Goal: Transaction & Acquisition: Purchase product/service

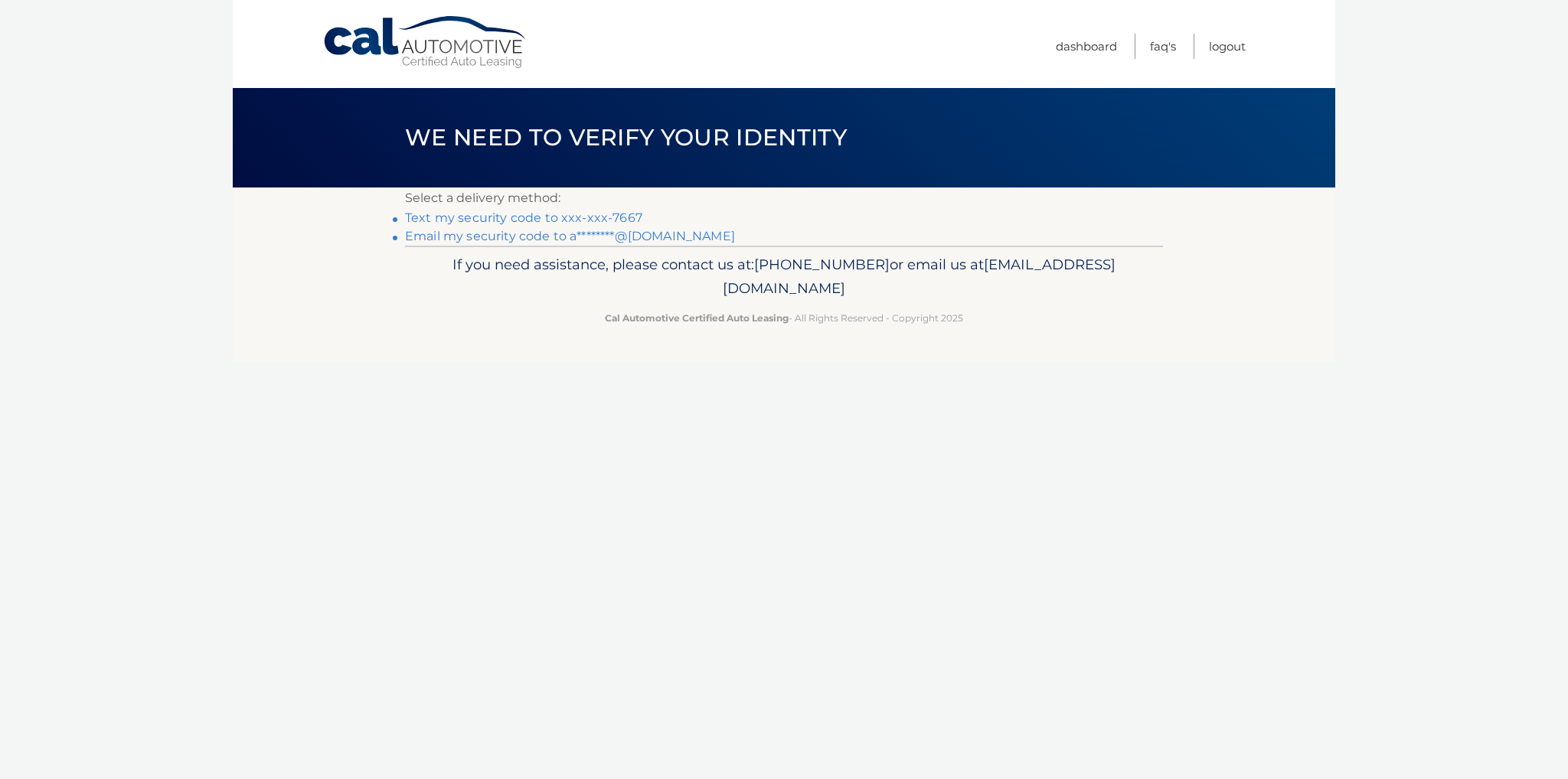
click at [495, 214] on link "Text my security code to xxx-xxx-7667" at bounding box center [523, 218] width 237 height 15
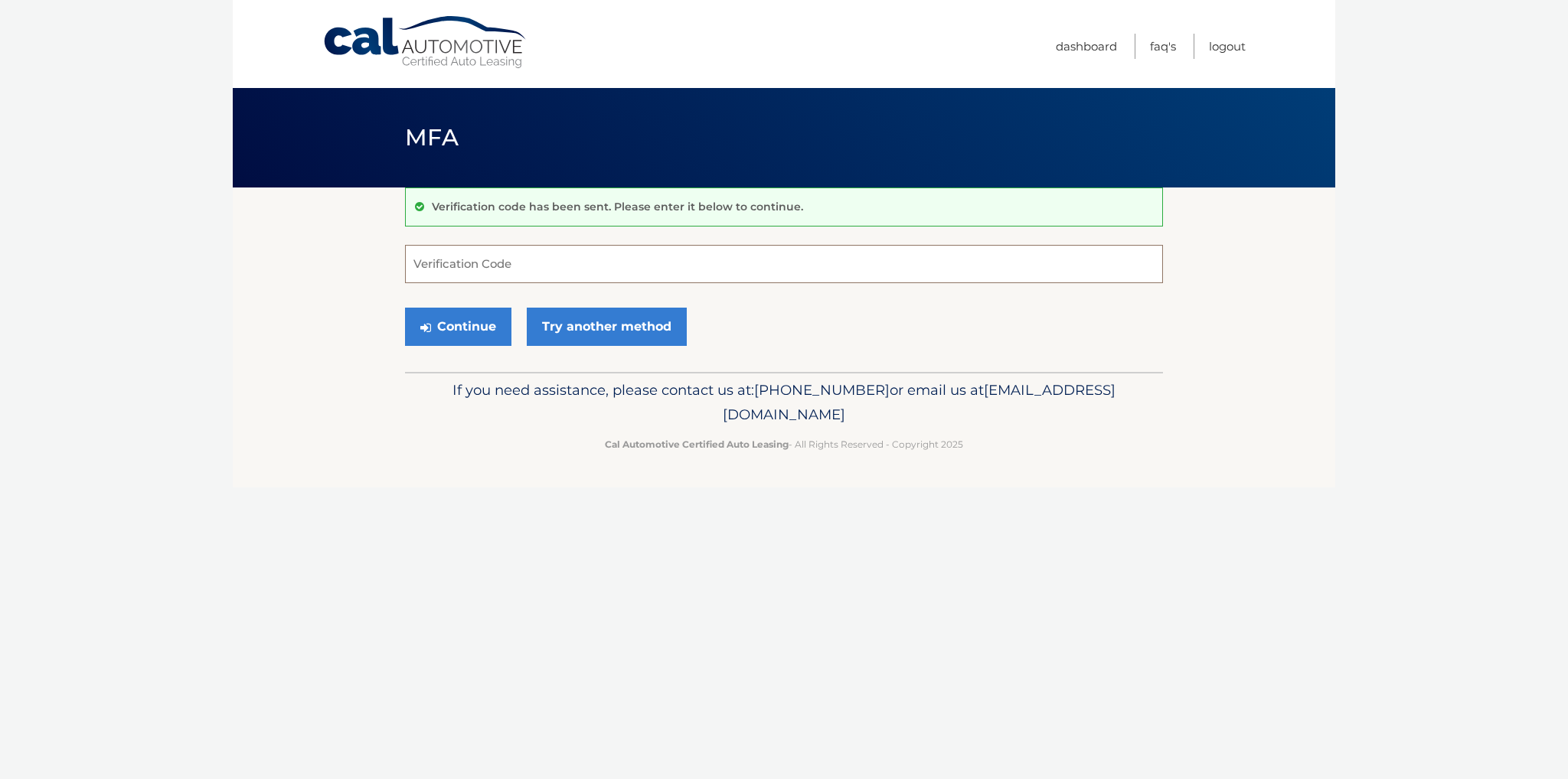
click at [574, 261] on input "Verification Code" at bounding box center [784, 264] width 758 height 38
type input "125623"
click at [463, 319] on button "Continue" at bounding box center [458, 327] width 107 height 38
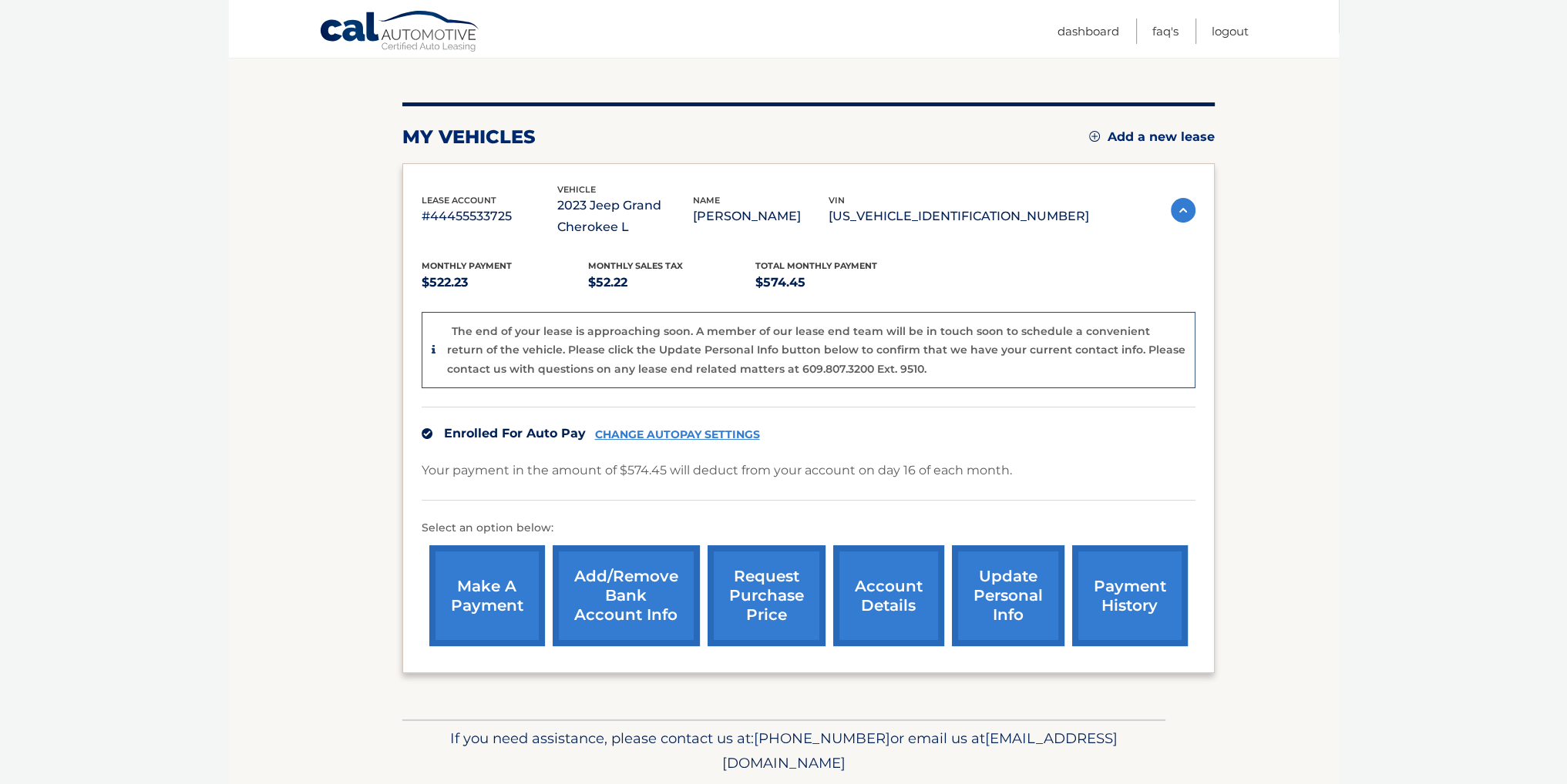
scroll to position [206, 0]
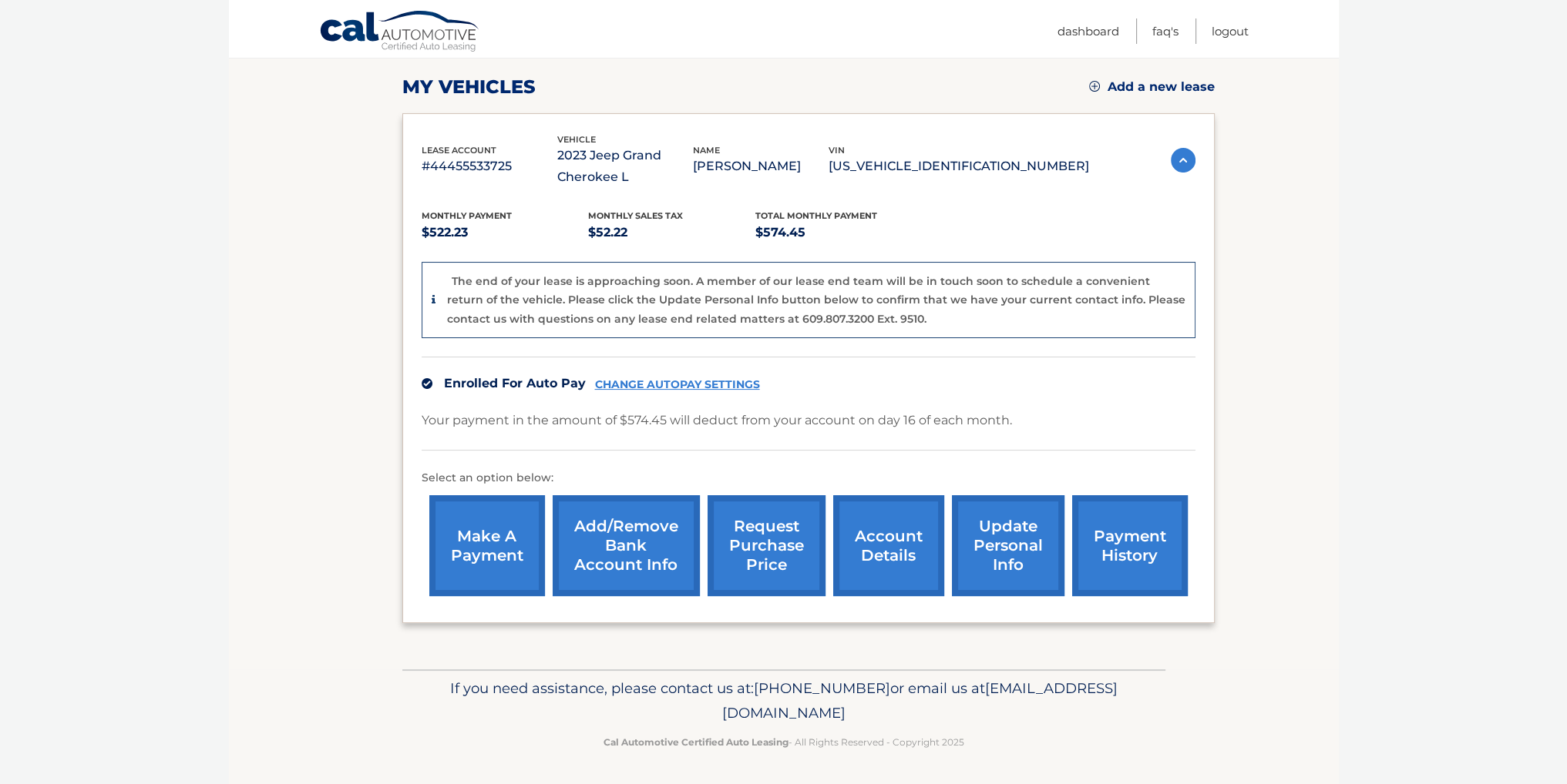
click at [1108, 538] on link "payment history" at bounding box center [1129, 546] width 115 height 101
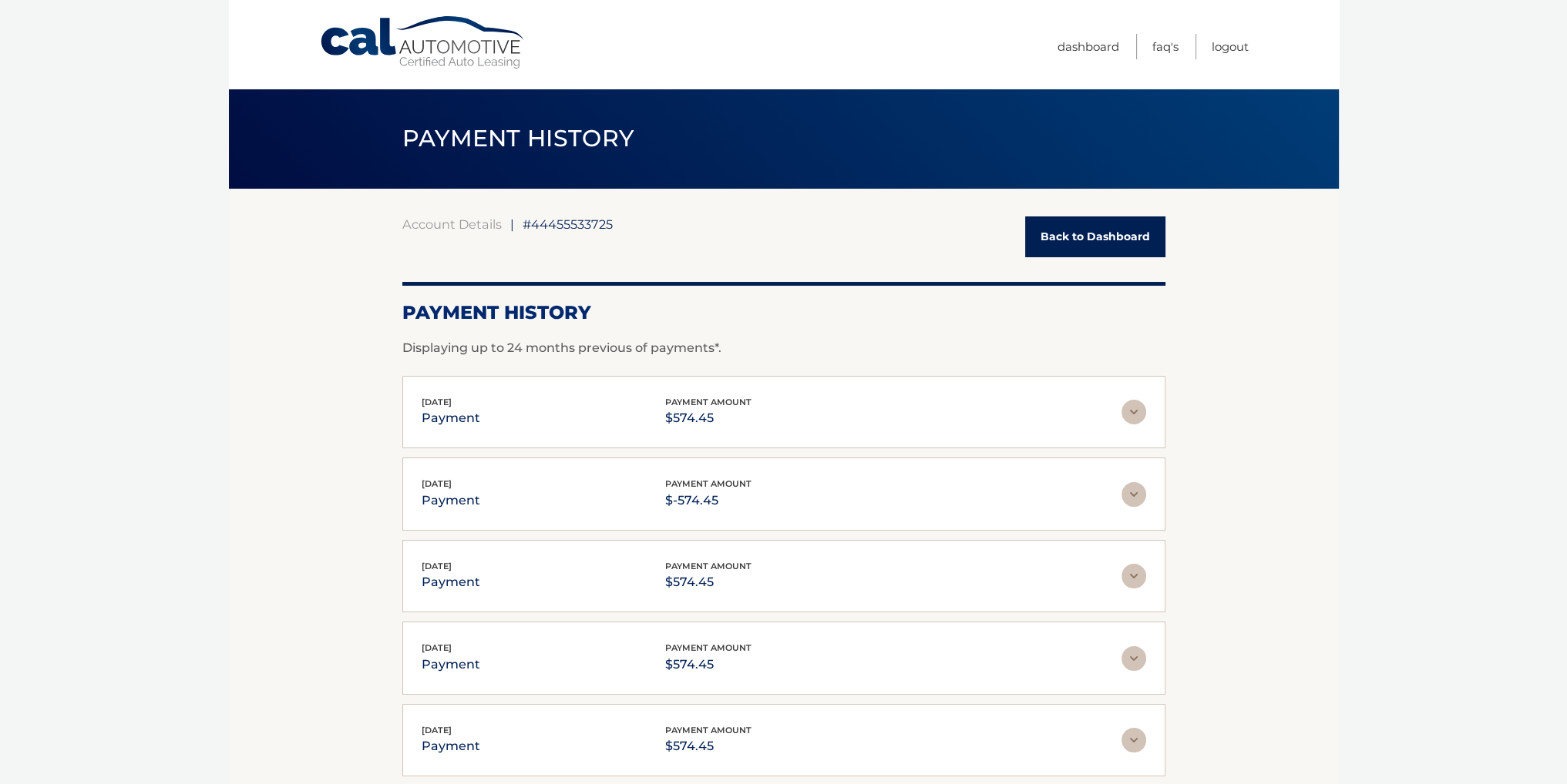
click at [1133, 409] on img at bounding box center [1134, 412] width 25 height 25
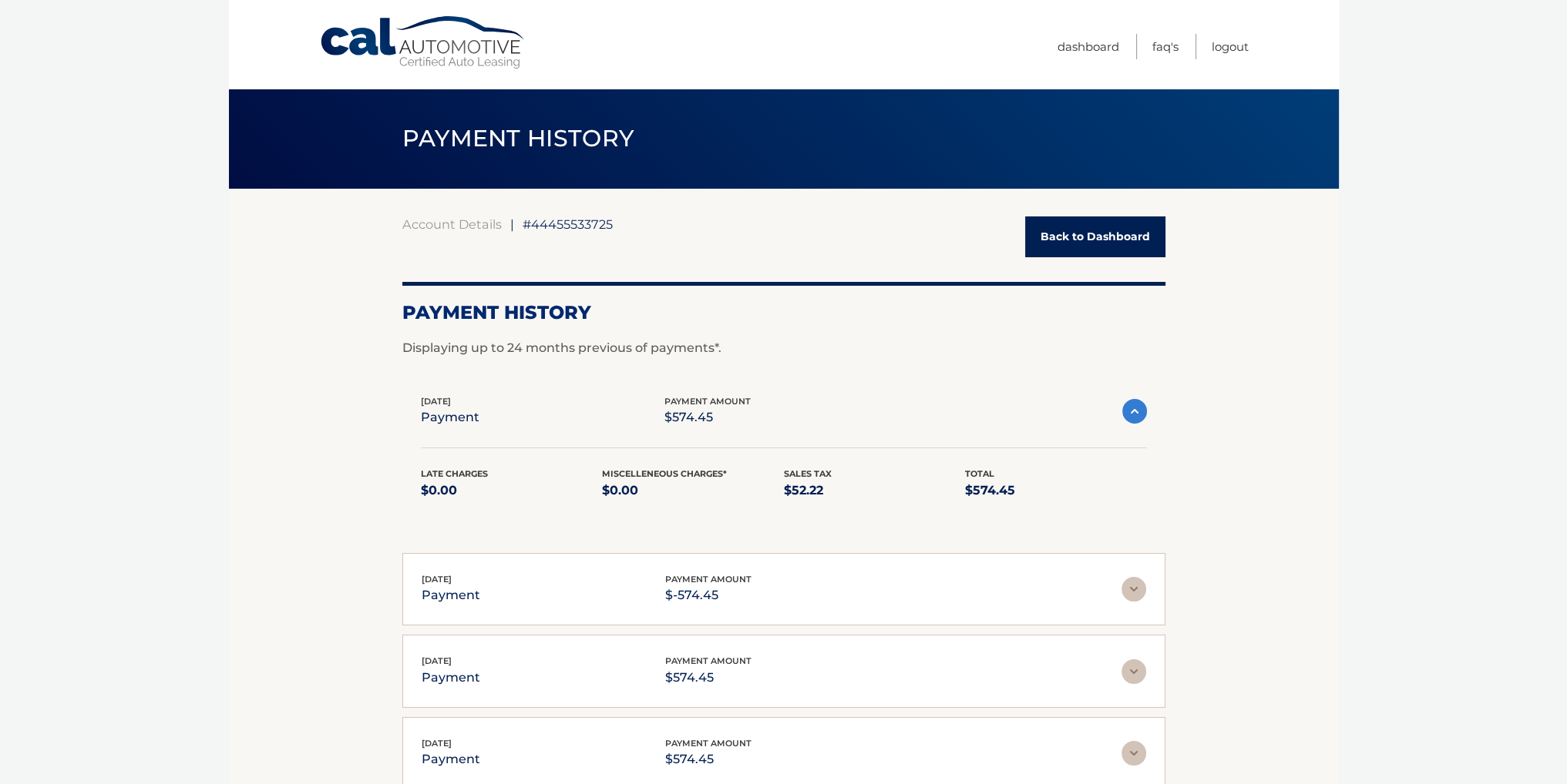
click at [1135, 589] on img at bounding box center [1134, 590] width 25 height 25
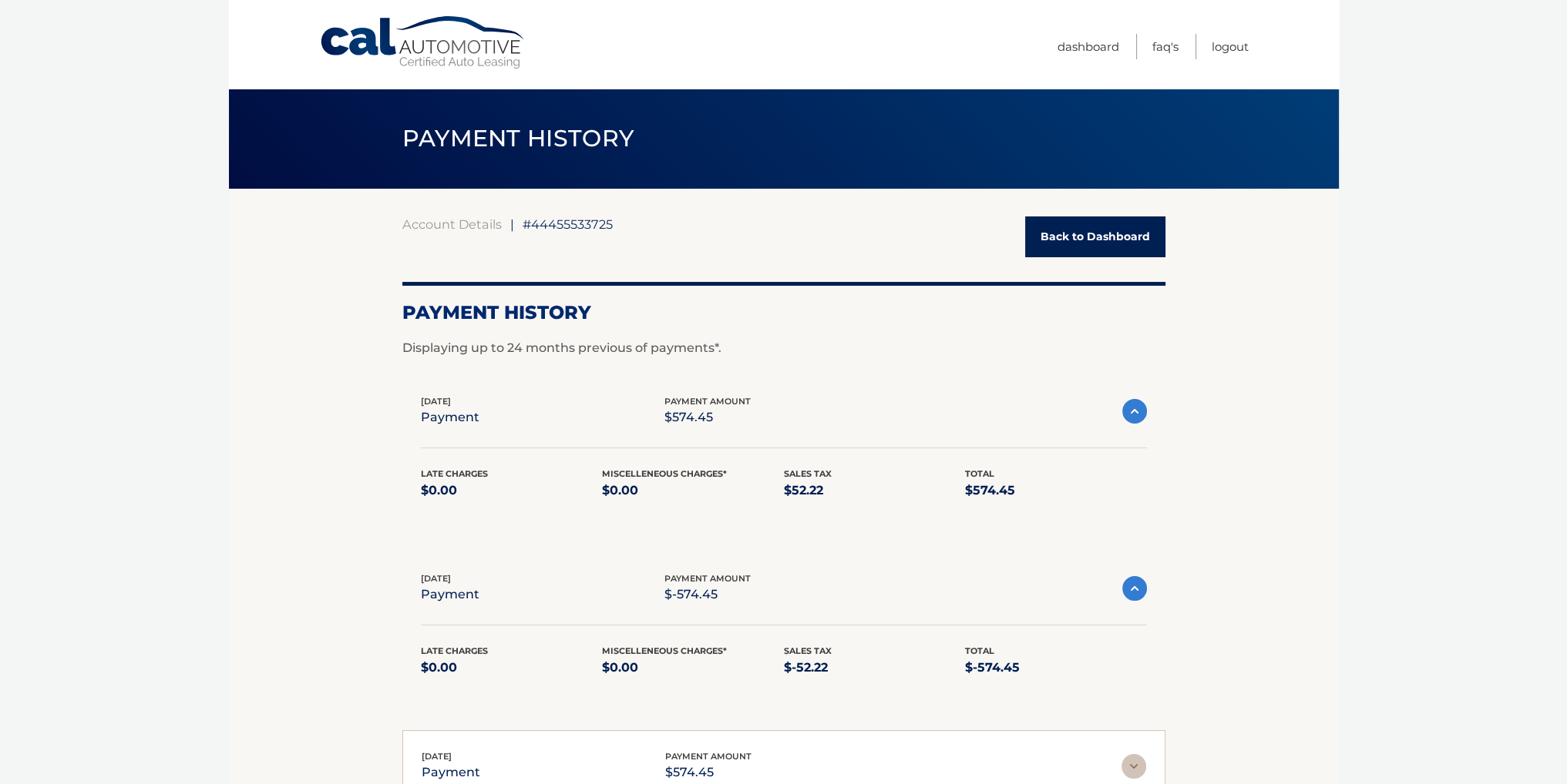
click at [1079, 238] on link "Back to Dashboard" at bounding box center [1095, 237] width 140 height 40
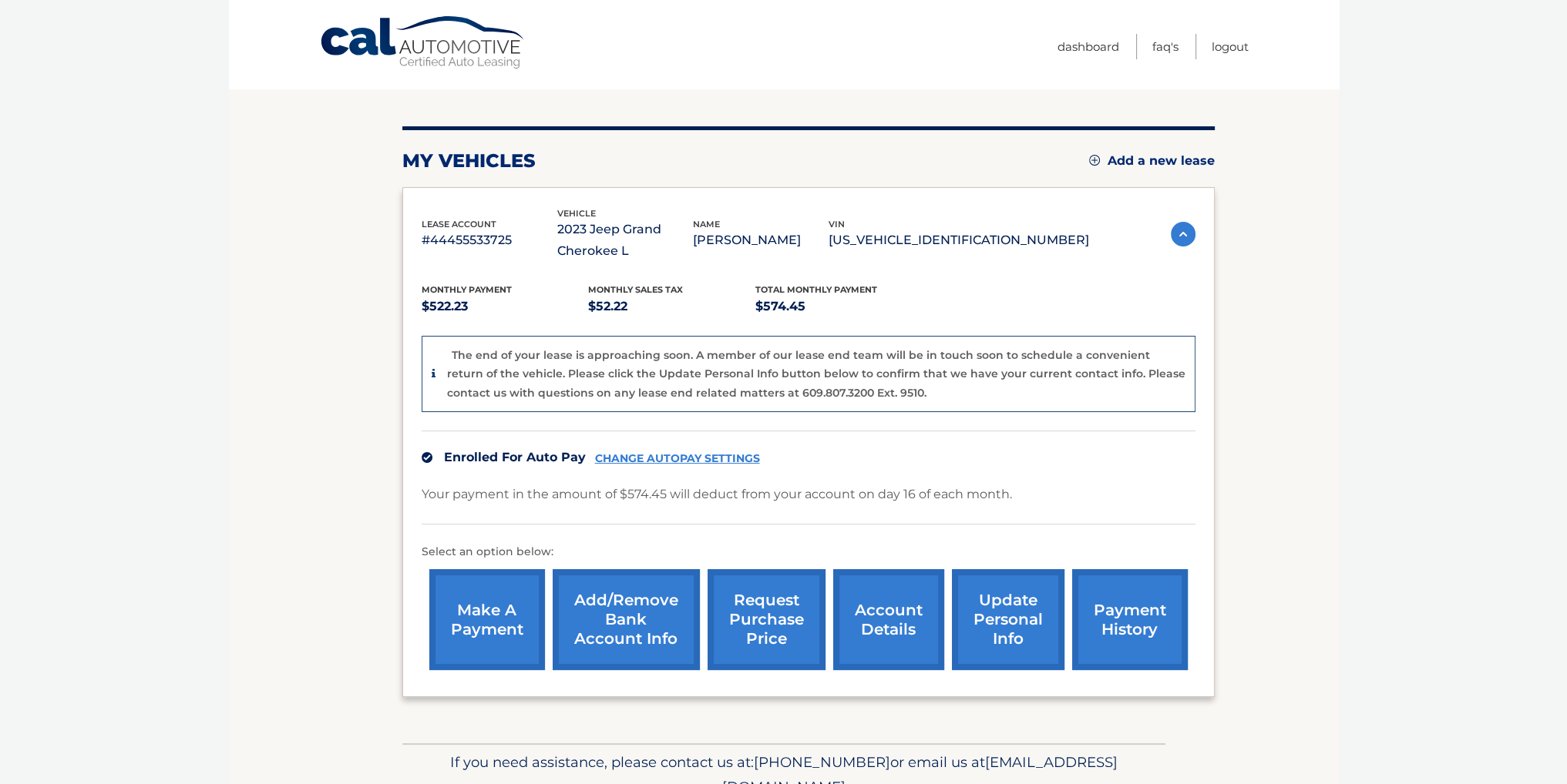
scroll to position [154, 0]
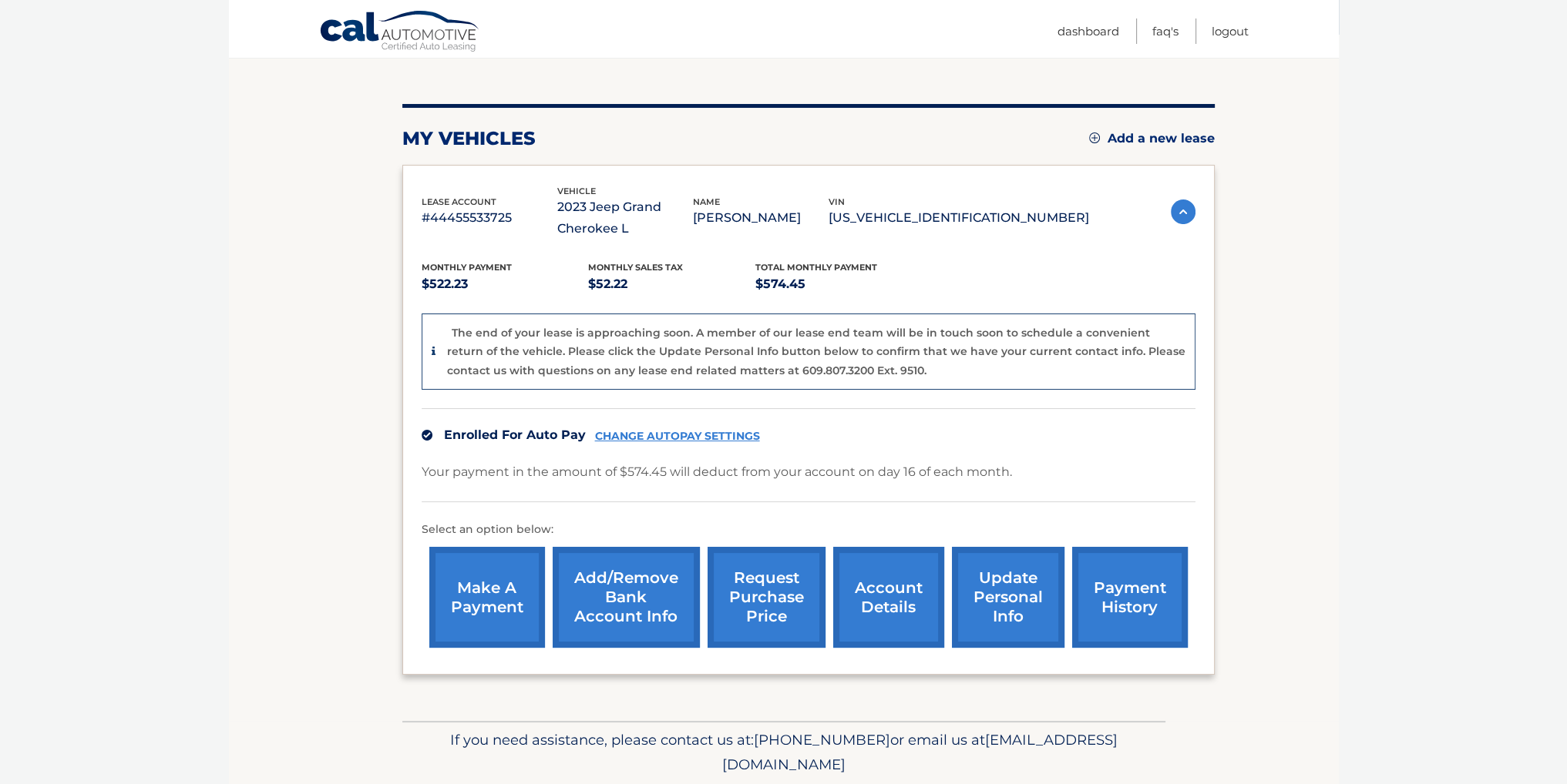
click at [874, 568] on link "account details" at bounding box center [888, 597] width 111 height 101
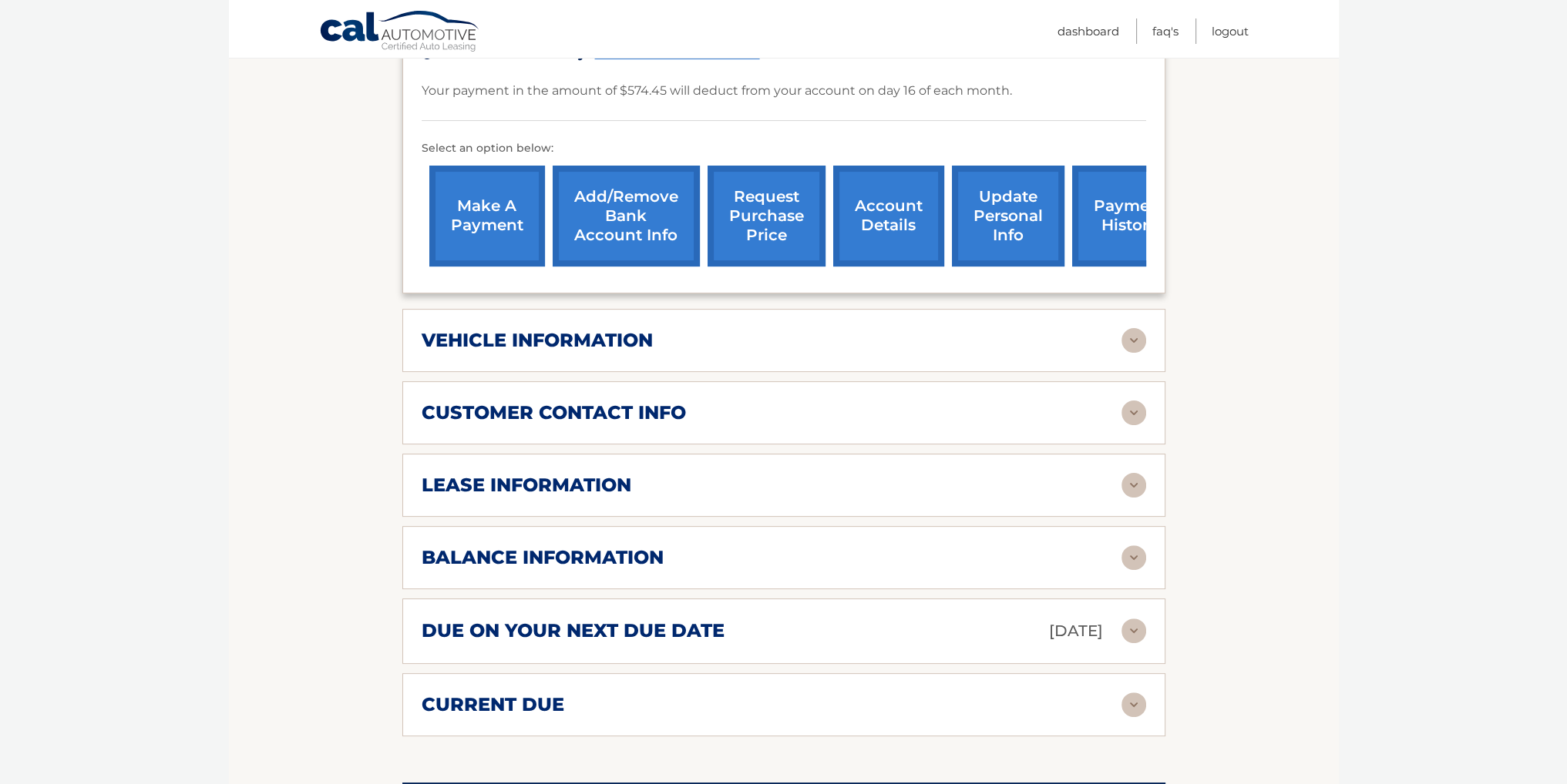
scroll to position [462, 0]
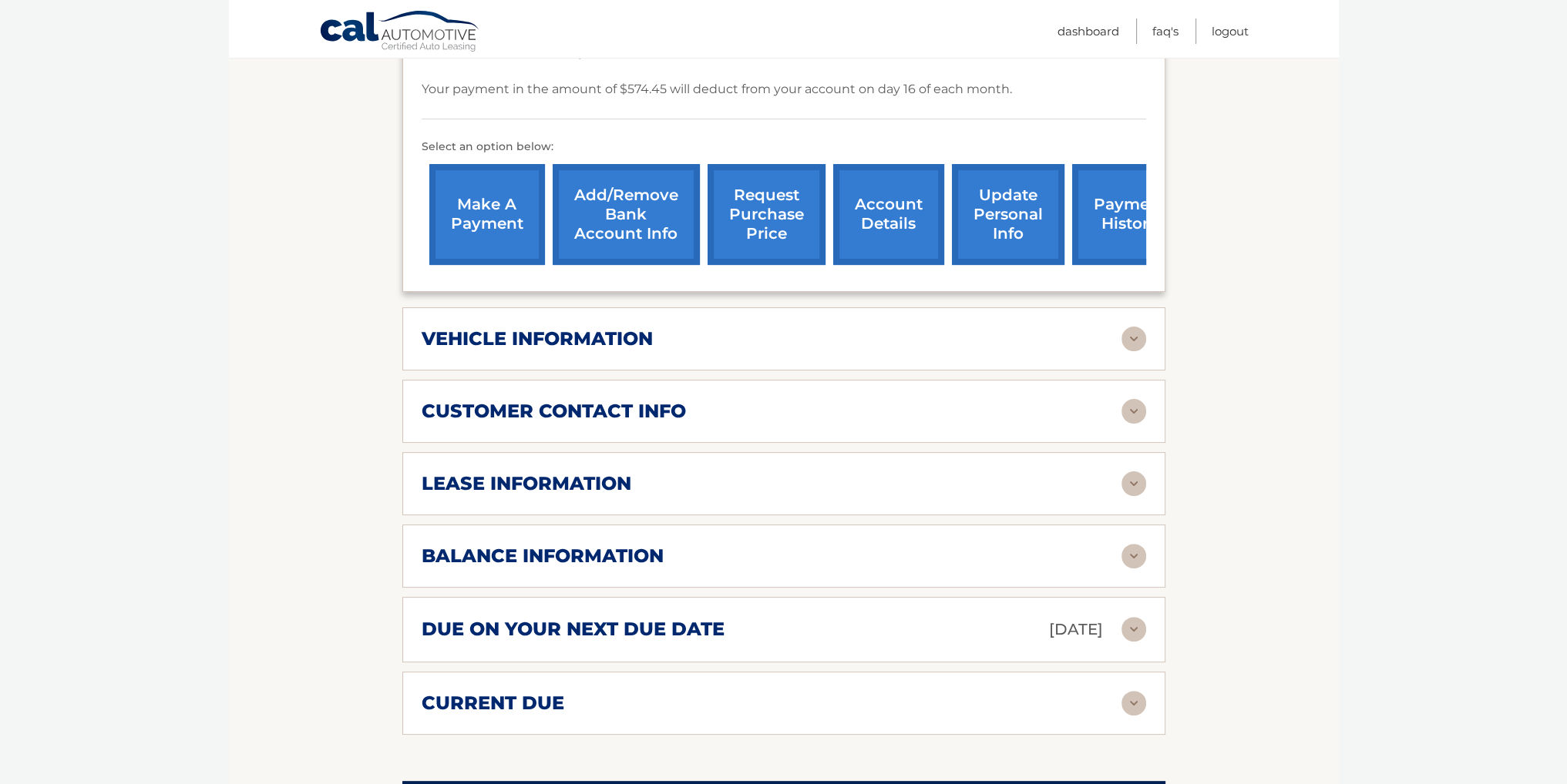
click at [1131, 549] on img at bounding box center [1134, 556] width 25 height 25
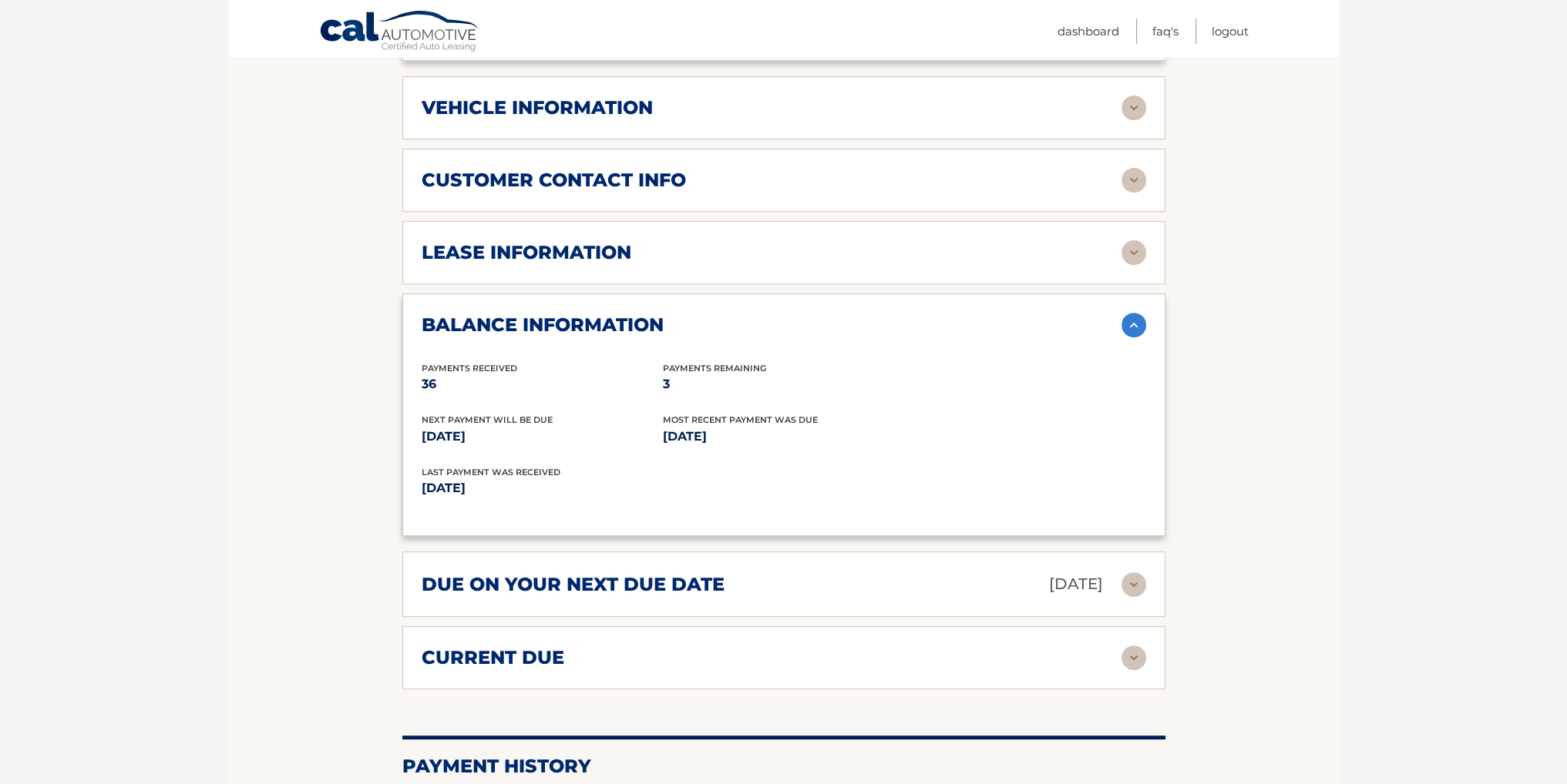
scroll to position [771, 0]
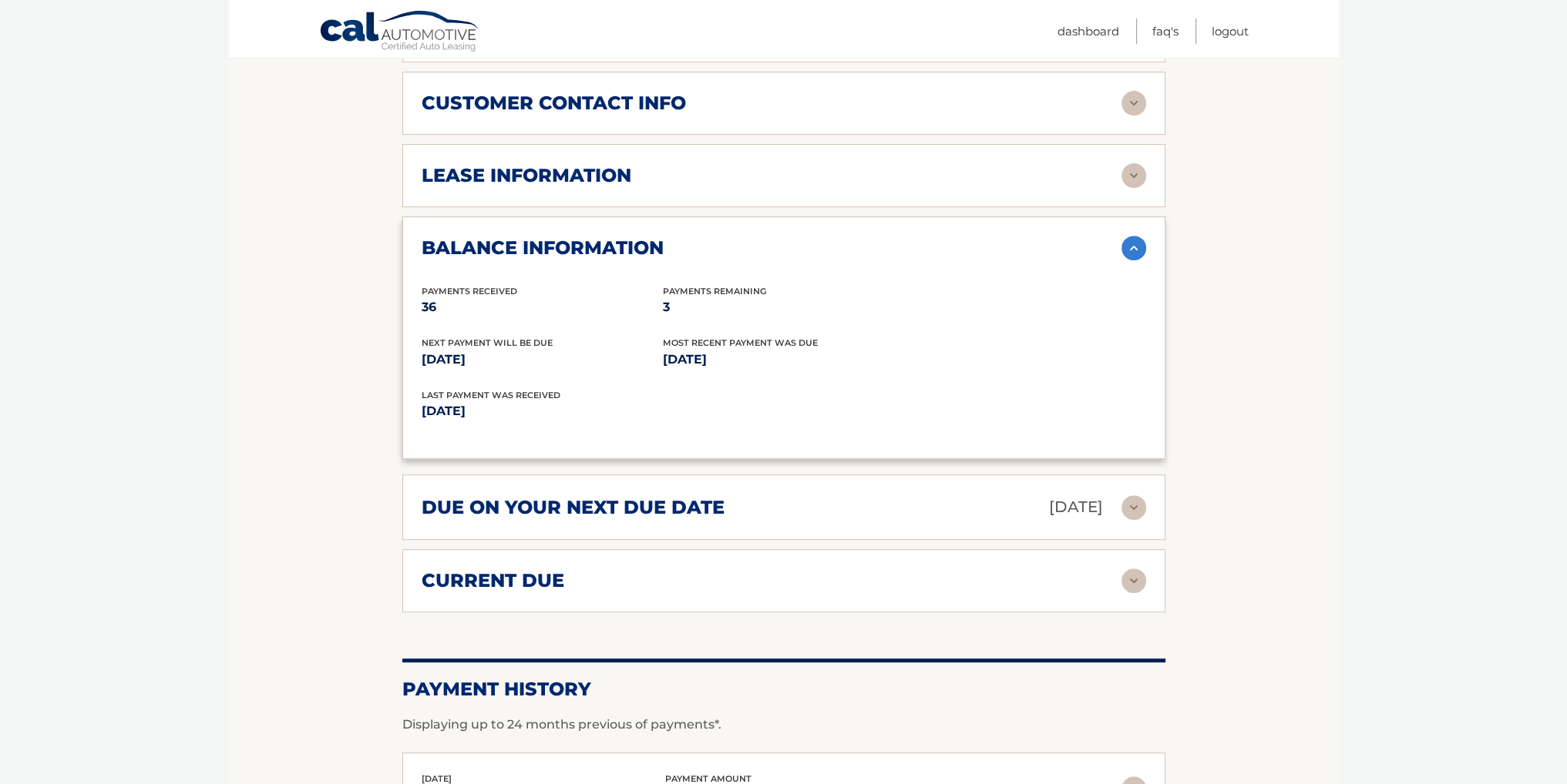
click at [1141, 579] on img at bounding box center [1134, 581] width 25 height 25
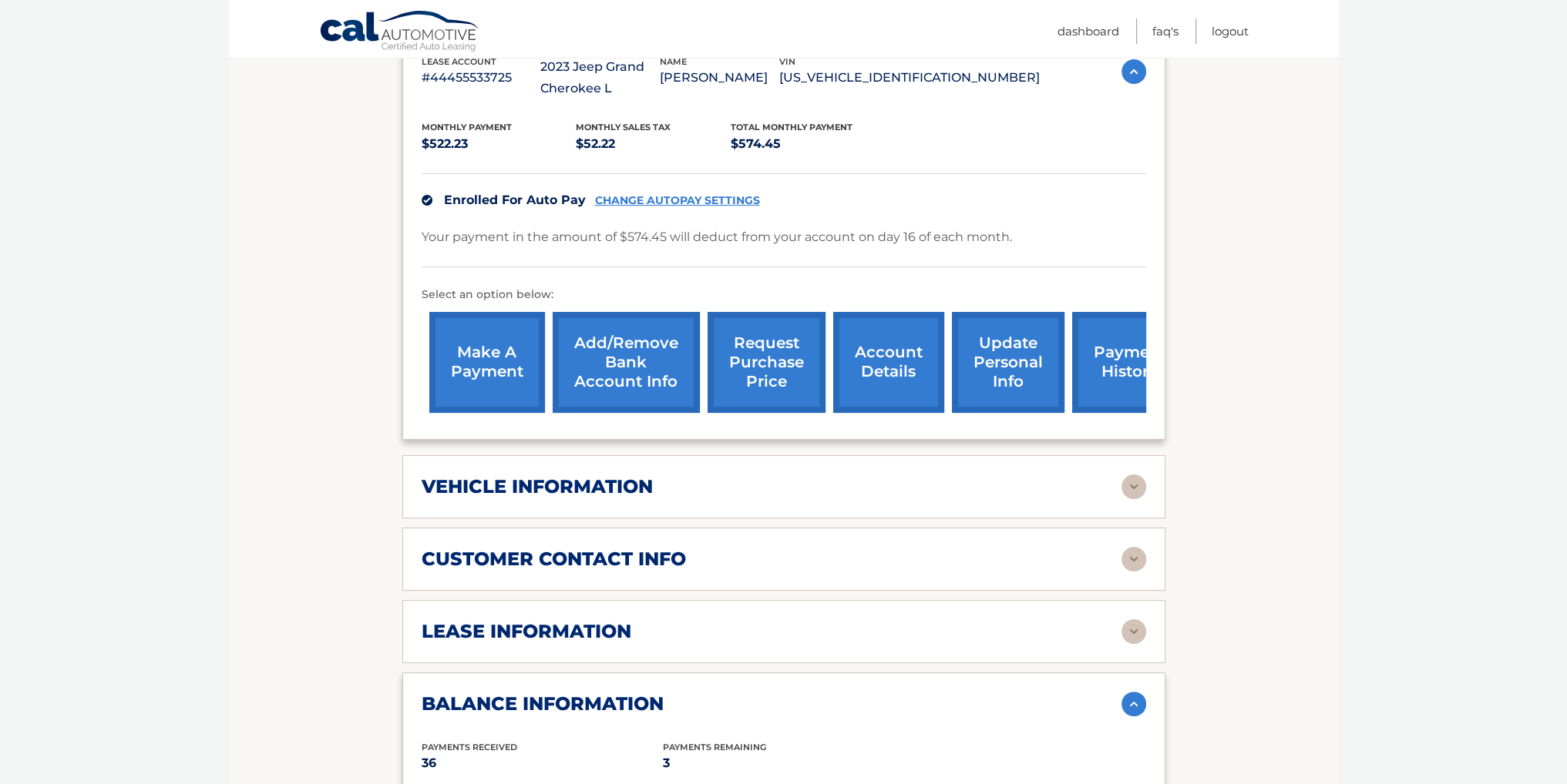
scroll to position [308, 0]
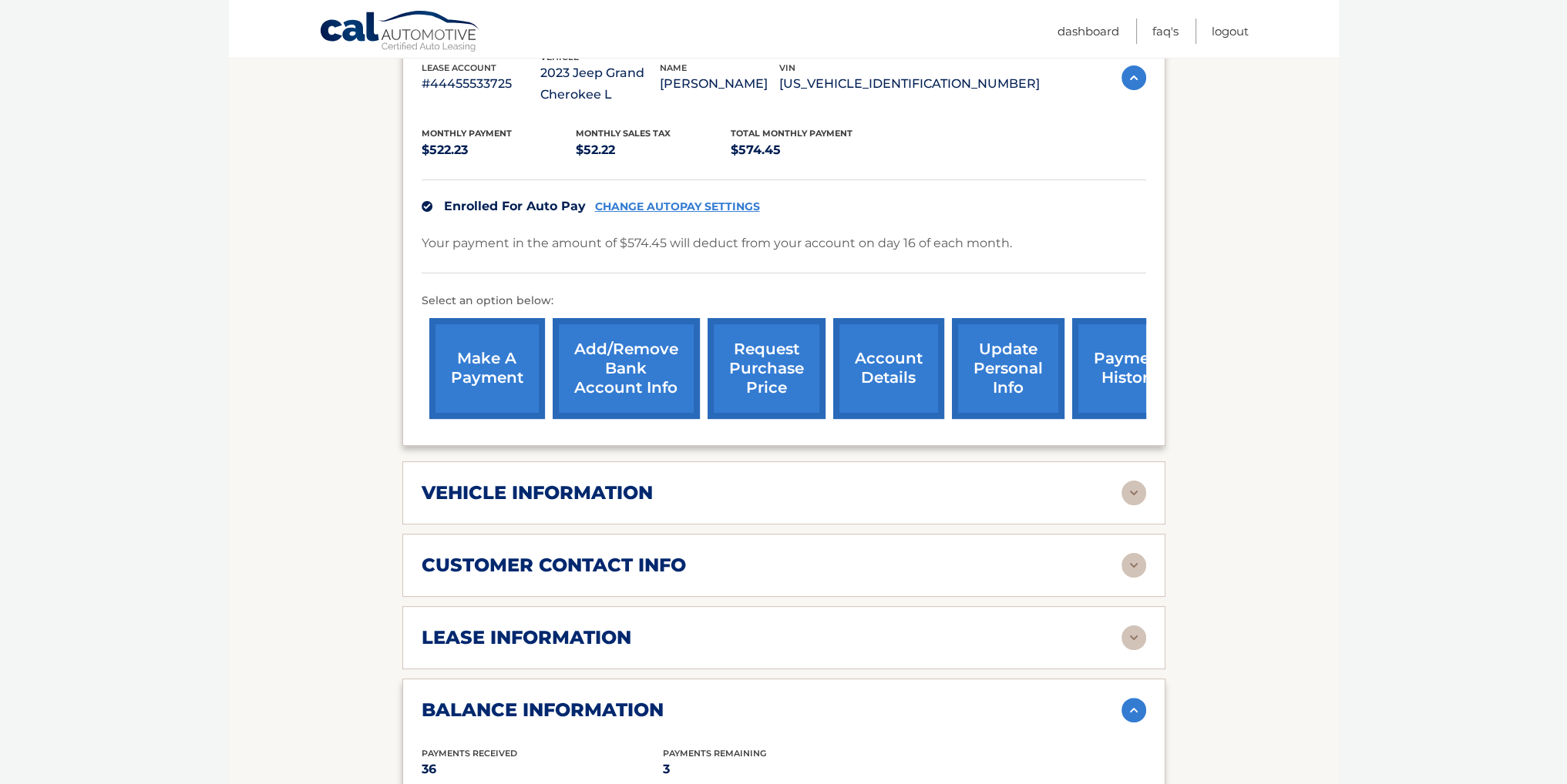
click at [748, 351] on link "request purchase price" at bounding box center [767, 369] width 118 height 101
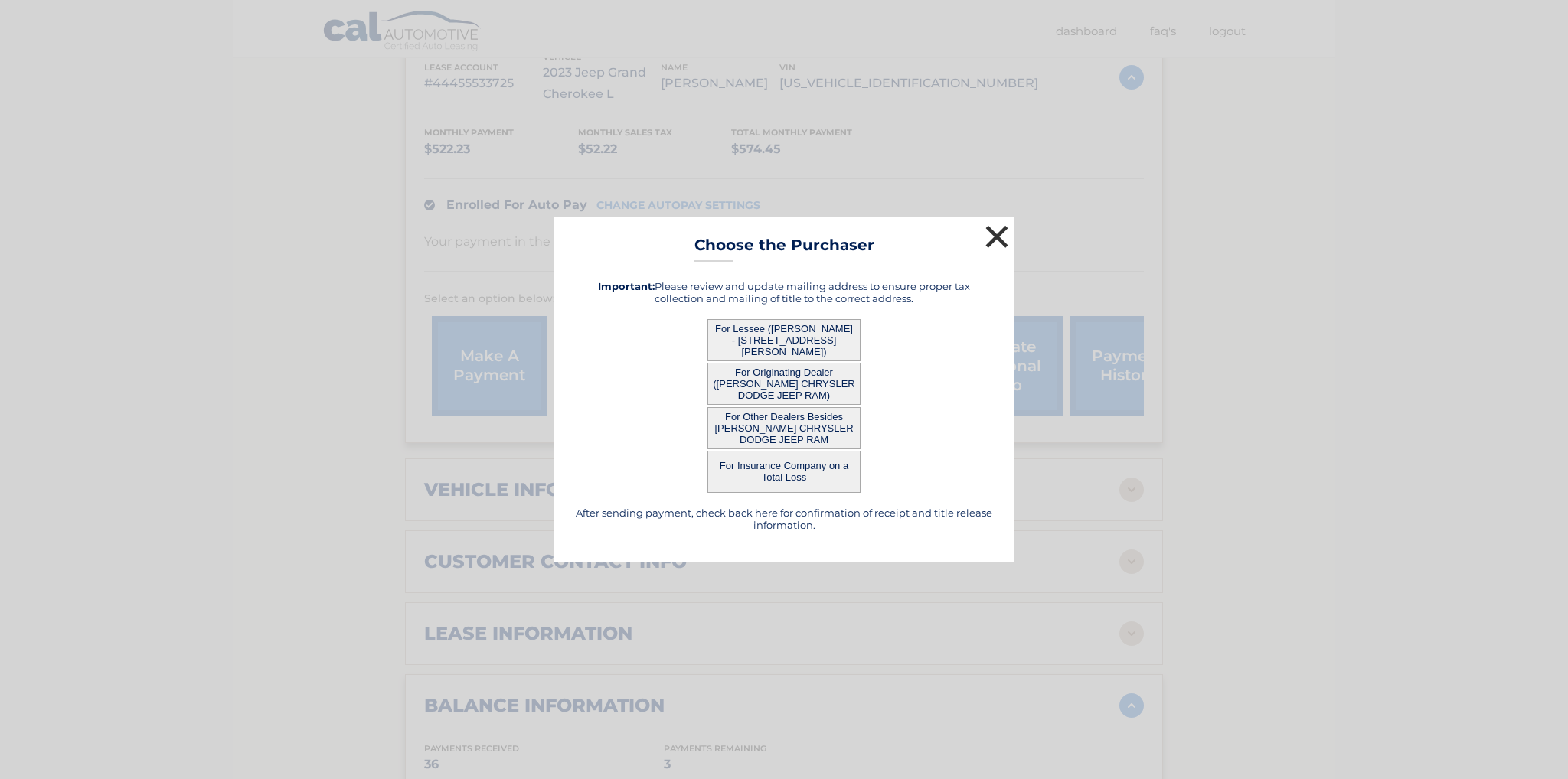
click at [999, 234] on button "×" at bounding box center [996, 236] width 31 height 31
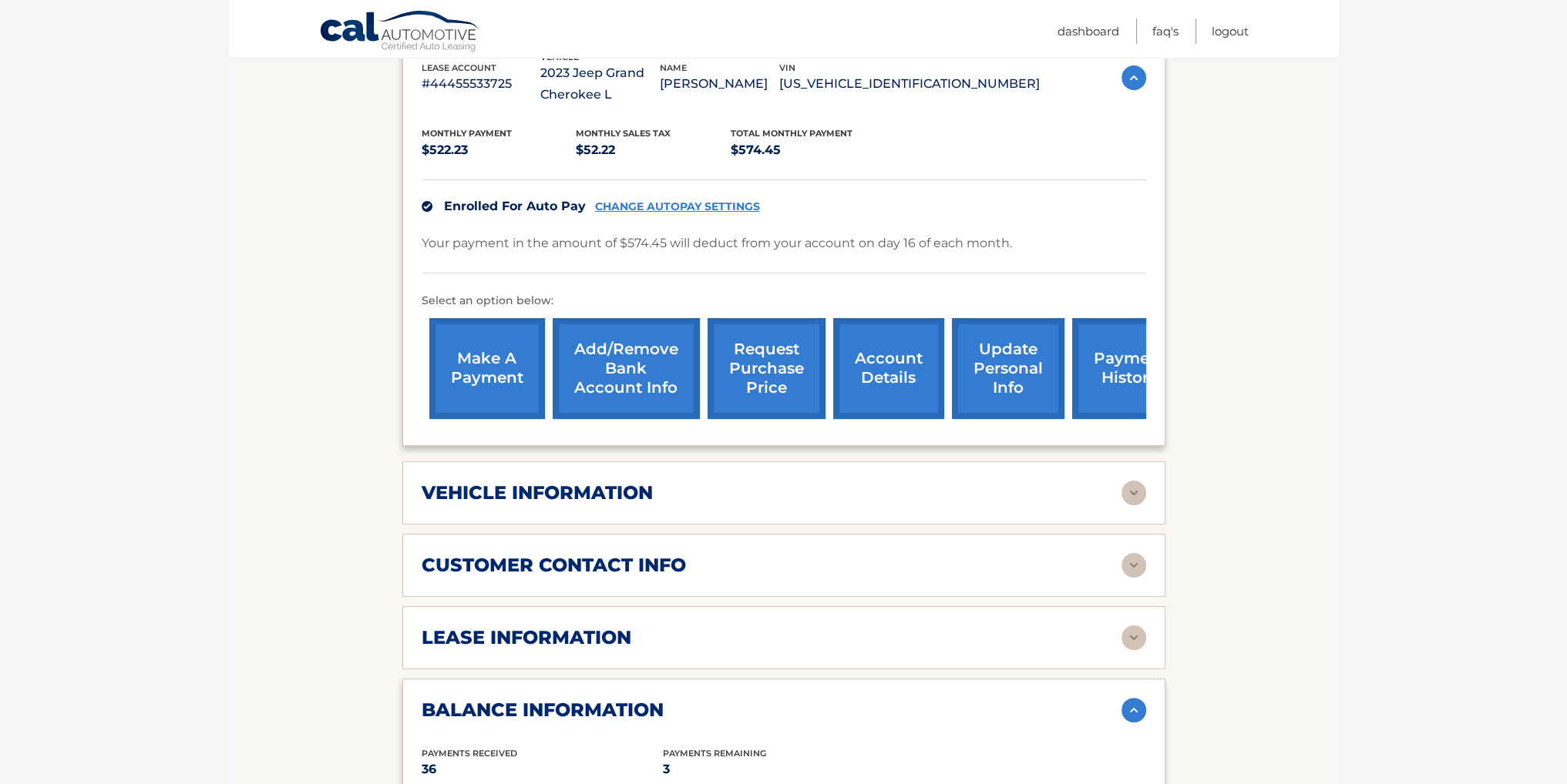
click at [471, 371] on link "make a payment" at bounding box center [487, 369] width 115 height 101
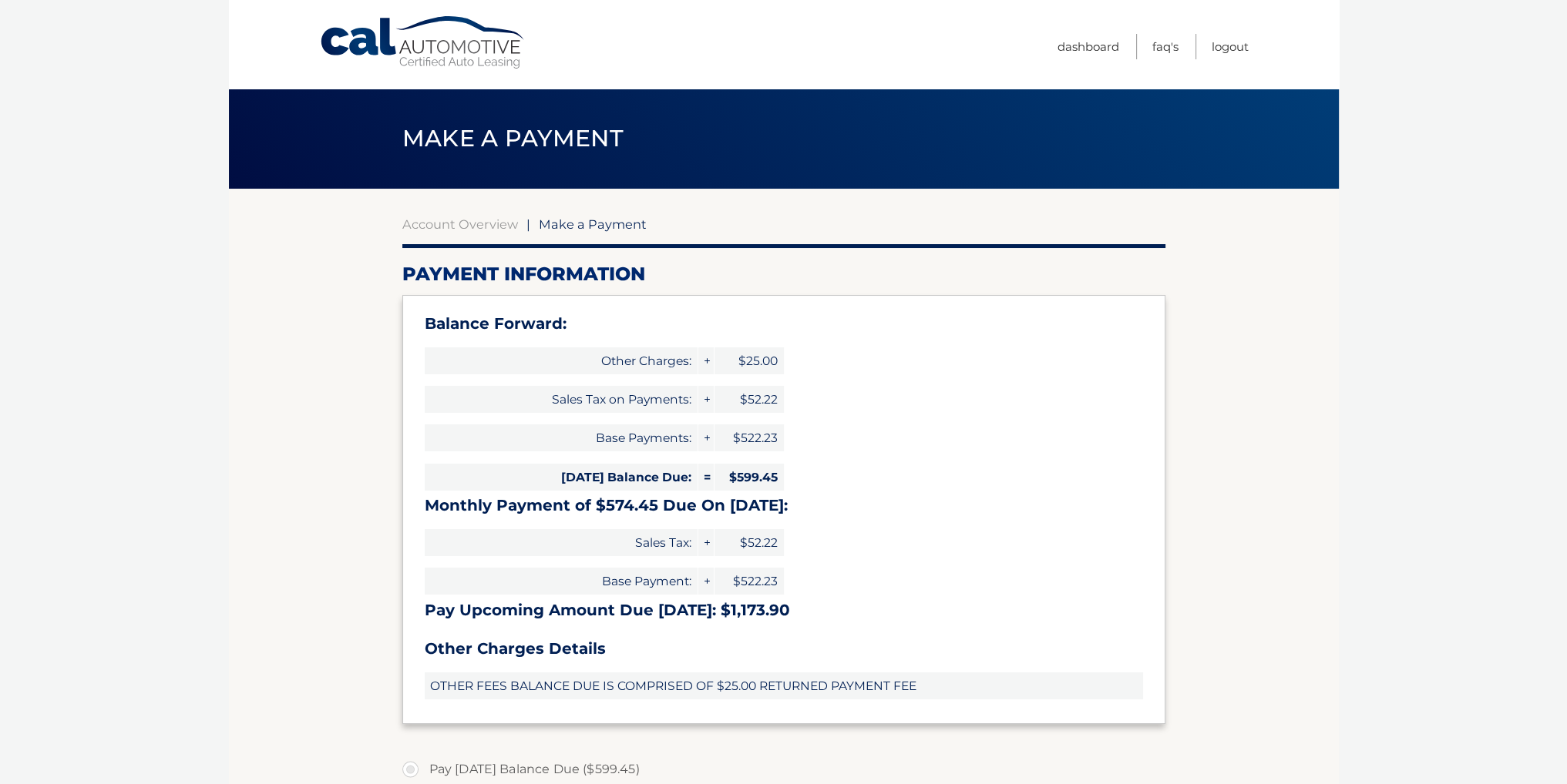
select select "NTU5YWNmY2MtNDhhZS00NTkwLWJlZjktZDRiODRkYTUwOGYw"
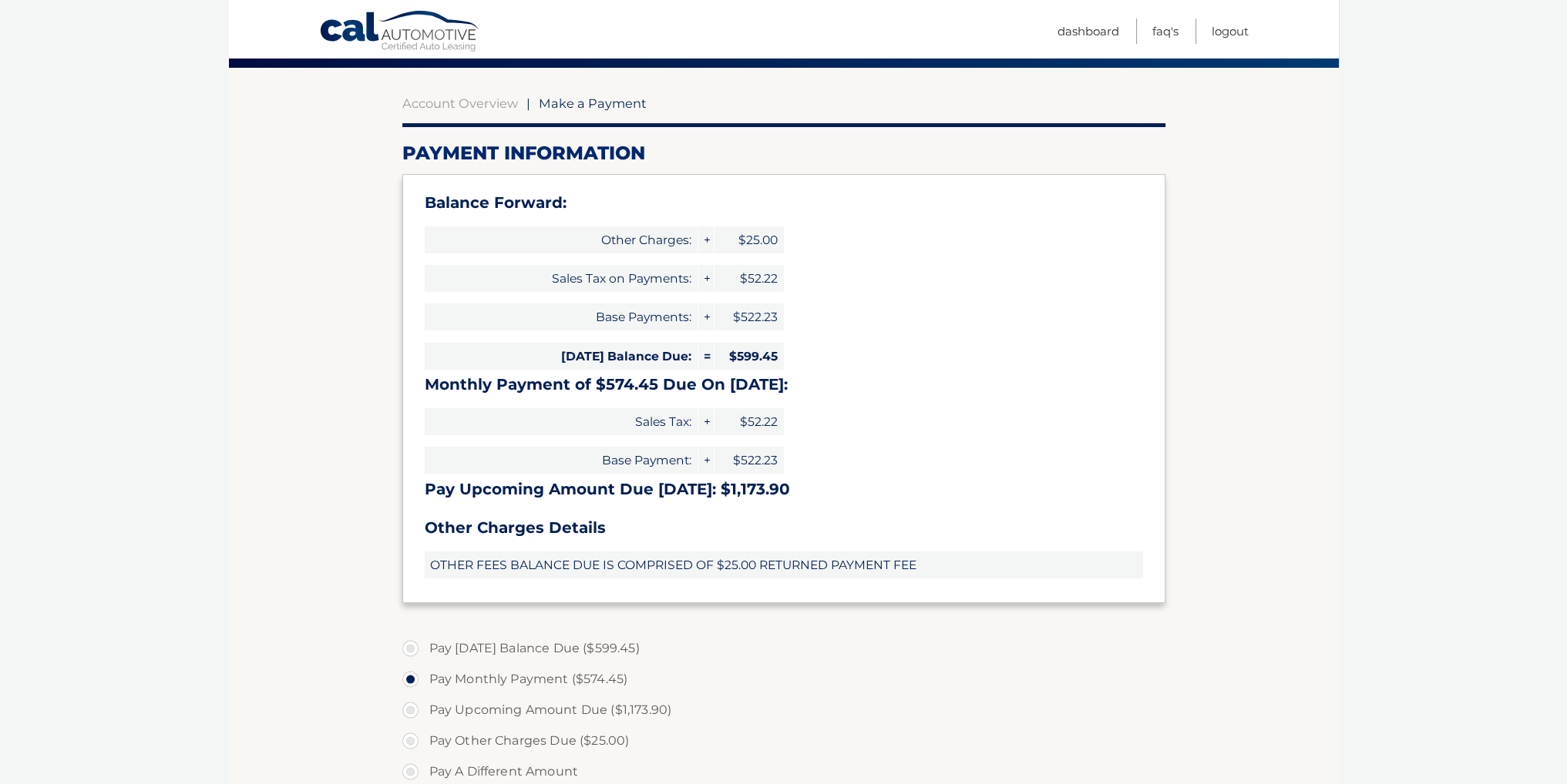
scroll to position [154, 0]
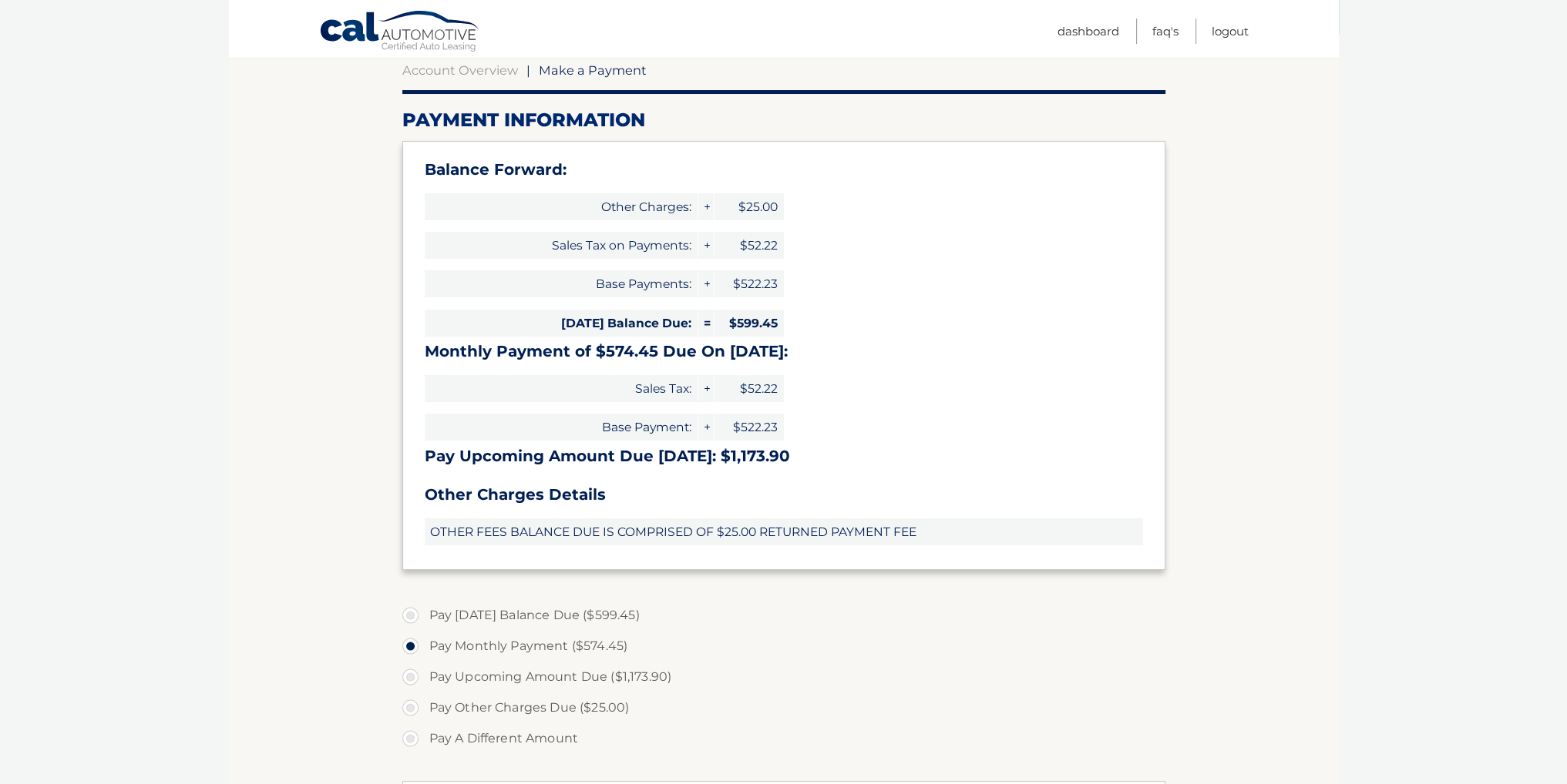
click at [413, 616] on label "Pay [DATE] Balance Due ($599.45)" at bounding box center [784, 615] width 763 height 31
click at [413, 616] on input "Pay [DATE] Balance Due ($599.45)" at bounding box center [416, 612] width 16 height 25
radio input "true"
type input "599.45"
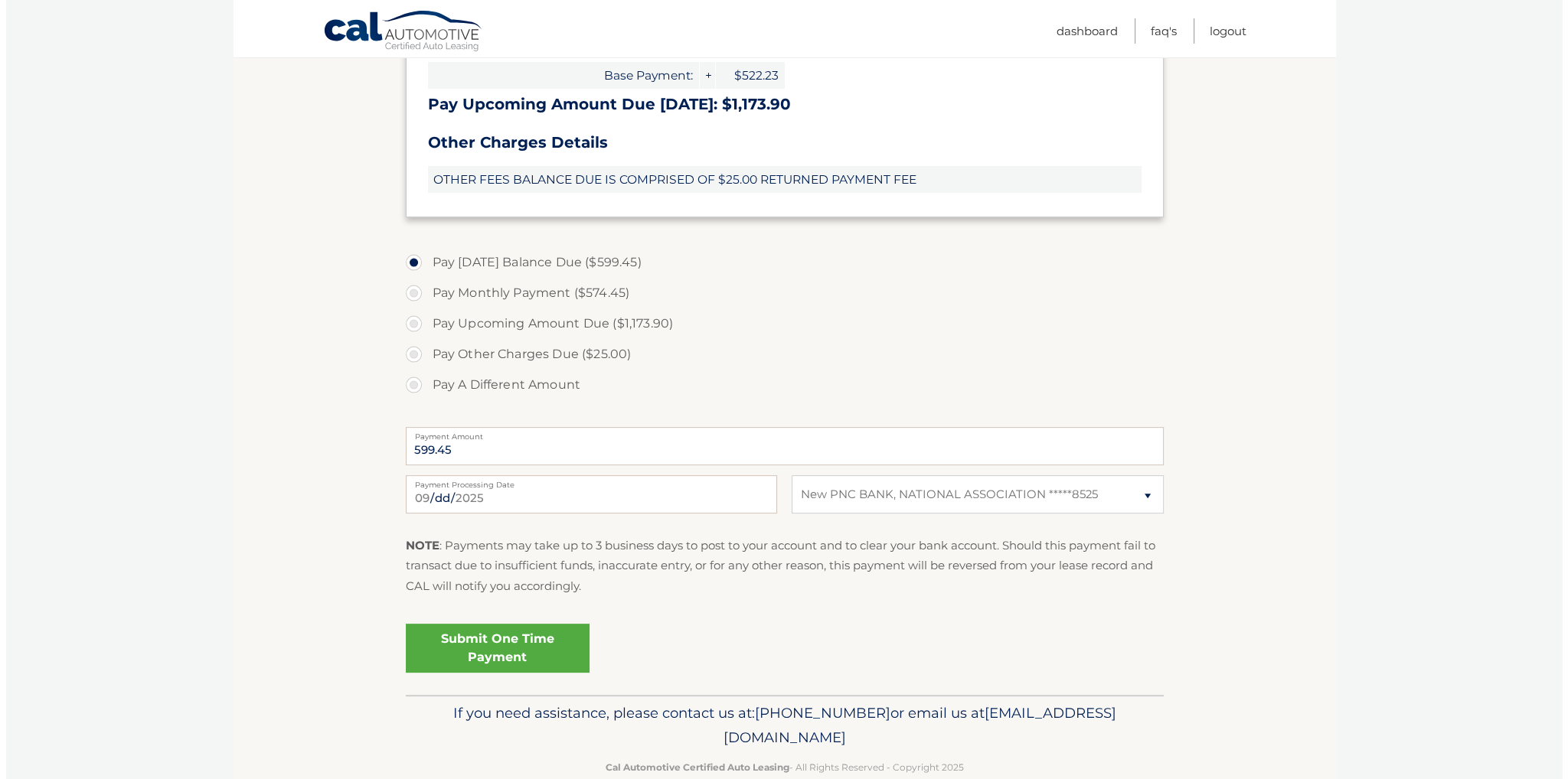
scroll to position [533, 0]
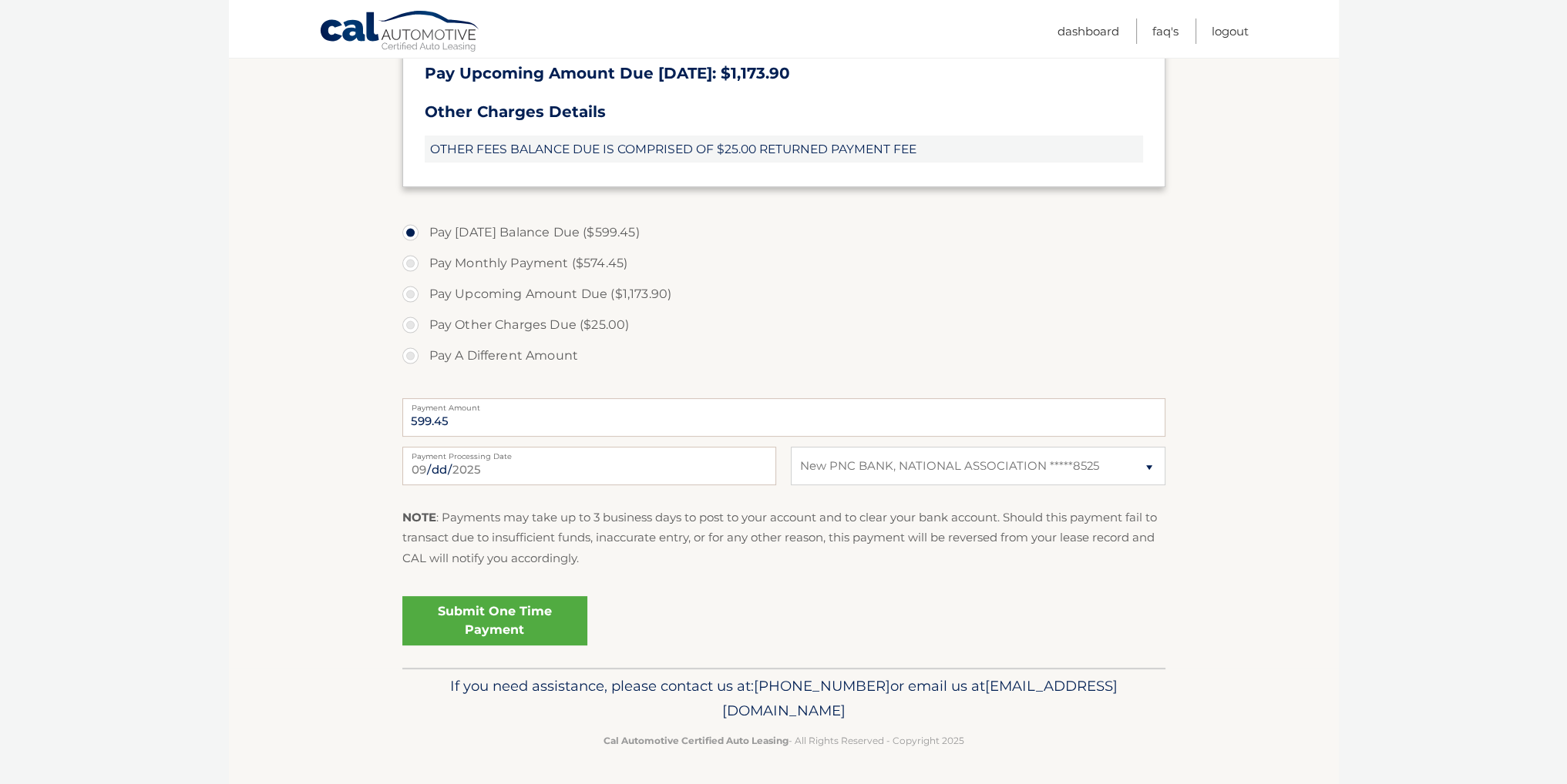
click at [480, 612] on link "Submit One Time Payment" at bounding box center [495, 621] width 185 height 49
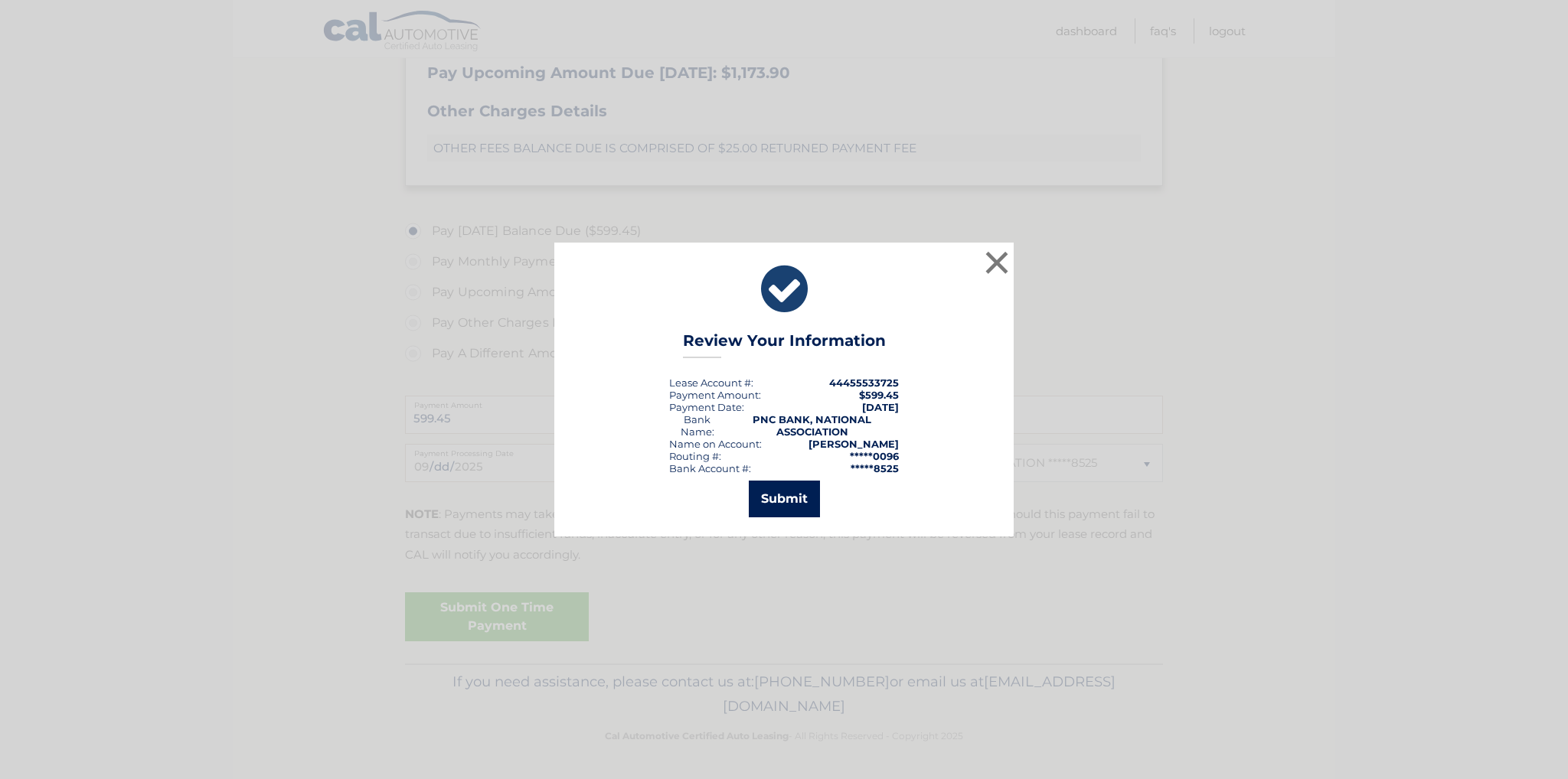
click at [799, 500] on button "Submit" at bounding box center [784, 499] width 71 height 37
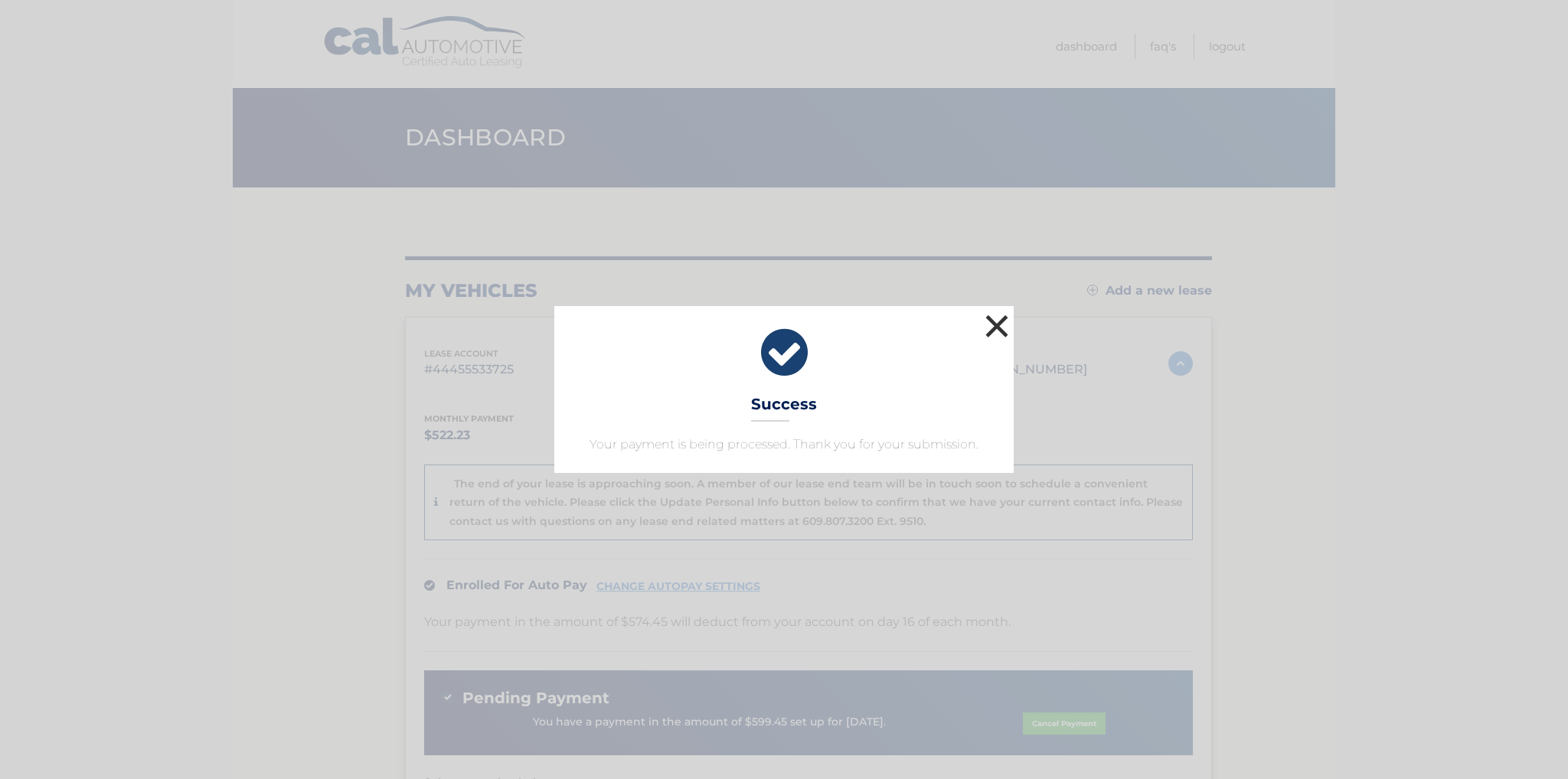
click at [998, 327] on button "×" at bounding box center [996, 325] width 31 height 31
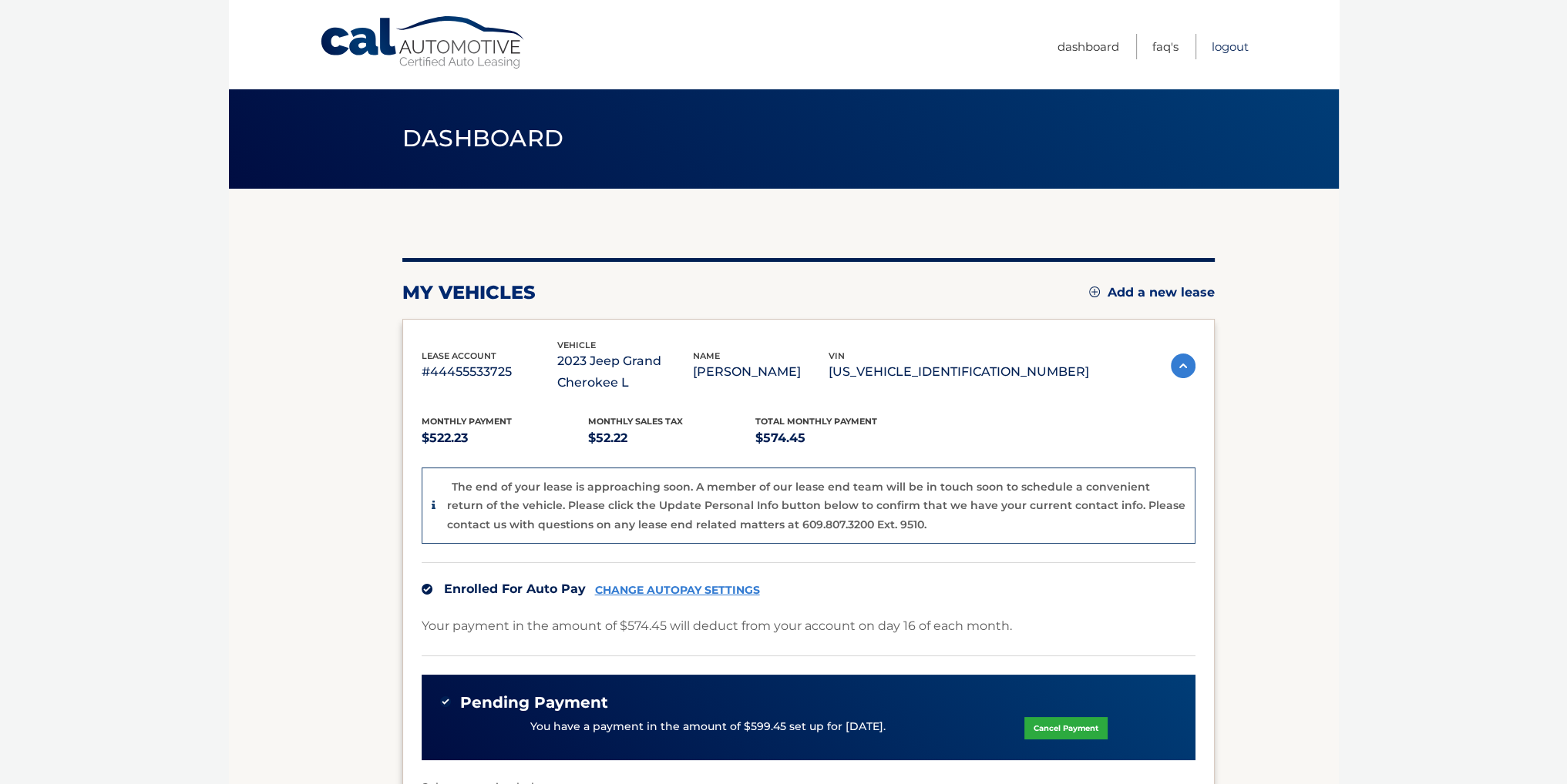
click at [1243, 43] on link "Logout" at bounding box center [1230, 47] width 37 height 26
